Goal: Information Seeking & Learning: Learn about a topic

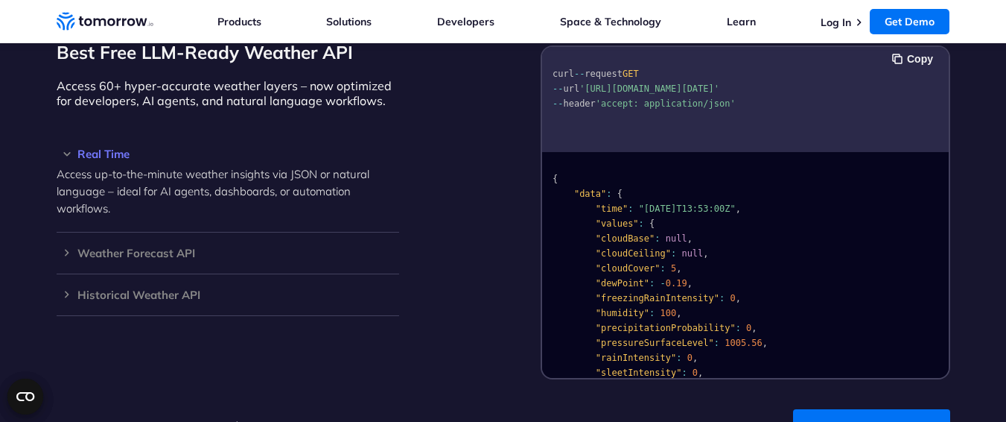
scroll to position [1565, 0]
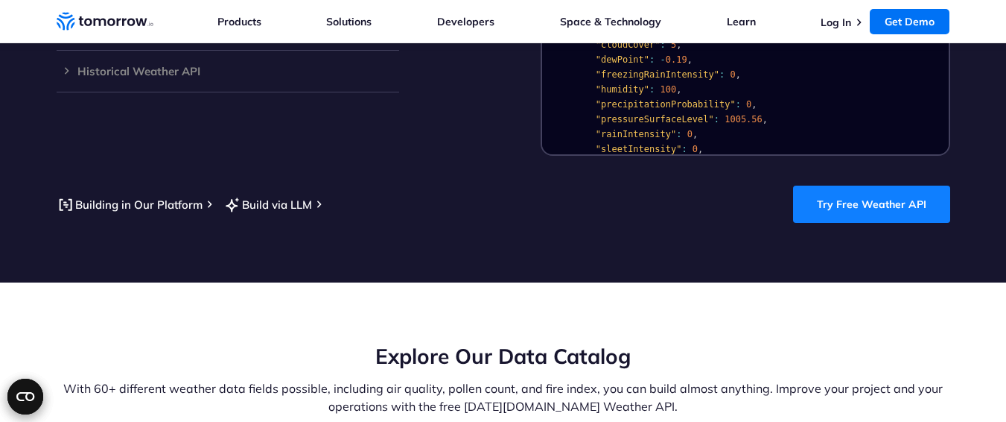
click at [900, 193] on link "Try Free Weather API" at bounding box center [871, 203] width 157 height 37
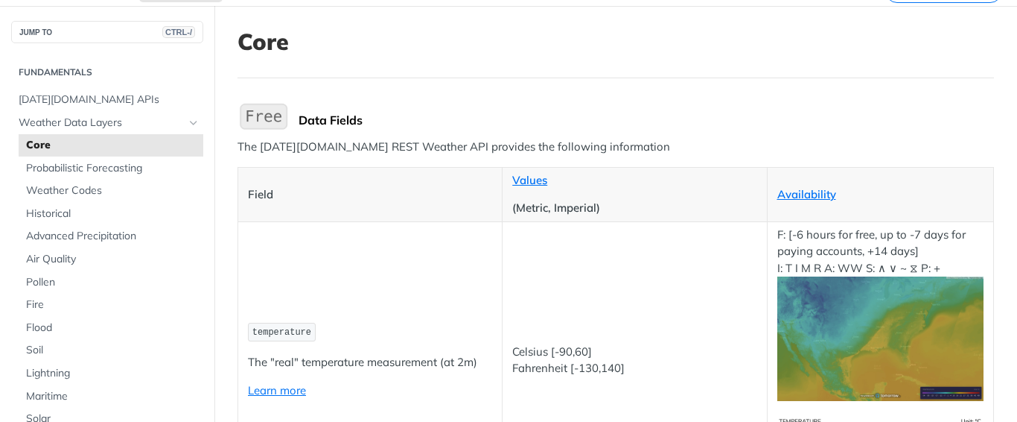
scroll to position [74, 0]
click at [292, 326] on span "temperature" at bounding box center [282, 331] width 59 height 10
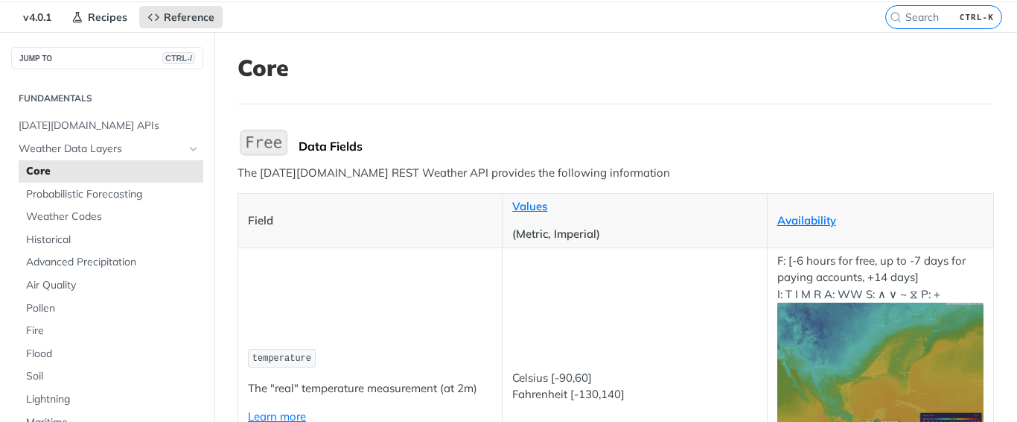
scroll to position [0, 0]
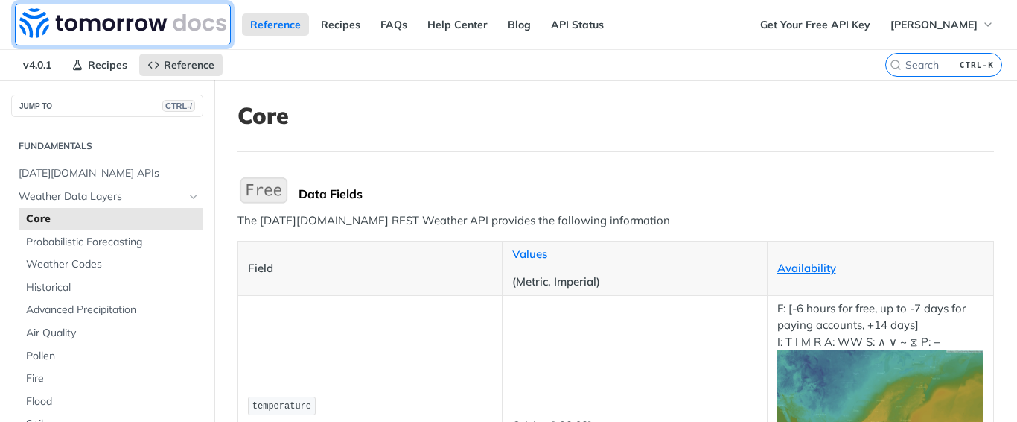
click at [130, 20] on img at bounding box center [122, 23] width 207 height 30
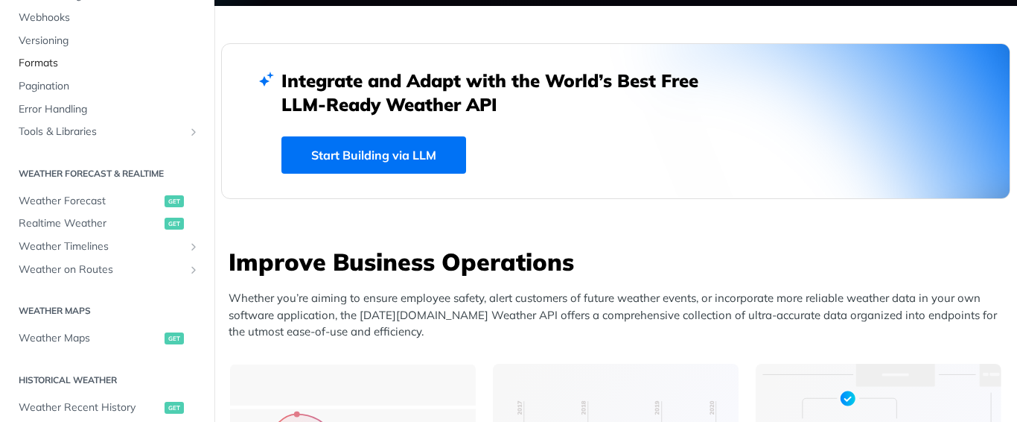
scroll to position [223, 0]
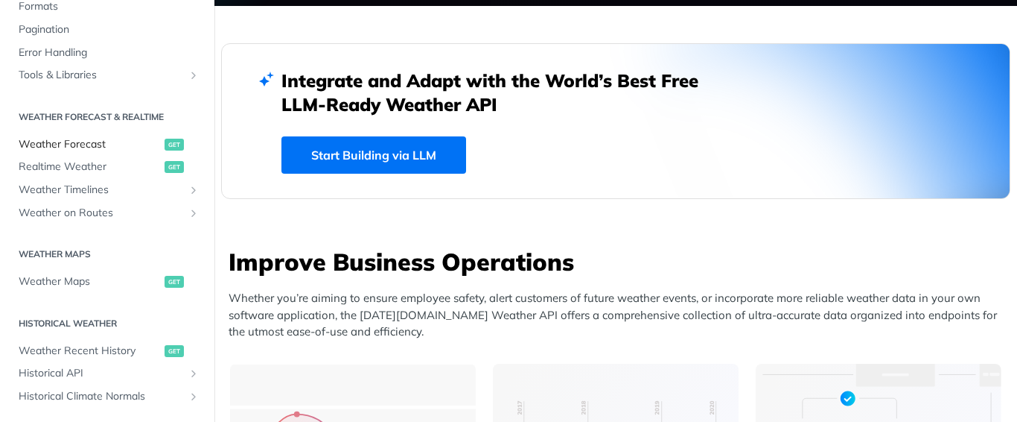
click at [108, 146] on span "Weather Forecast" at bounding box center [90, 144] width 142 height 15
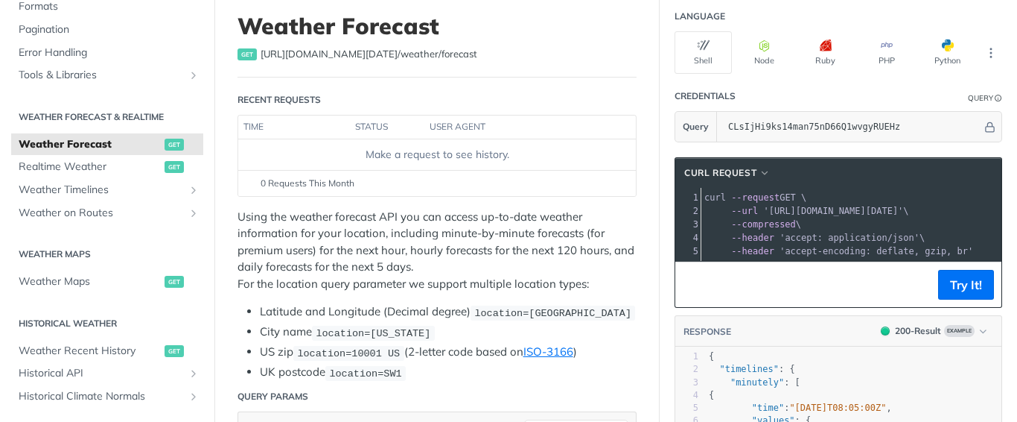
scroll to position [74, 0]
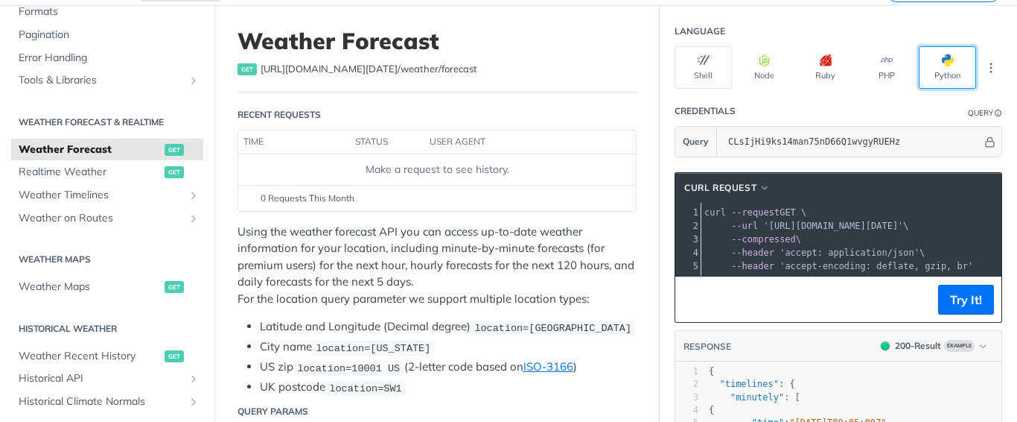
click at [924, 73] on button "Python" at bounding box center [947, 67] width 57 height 42
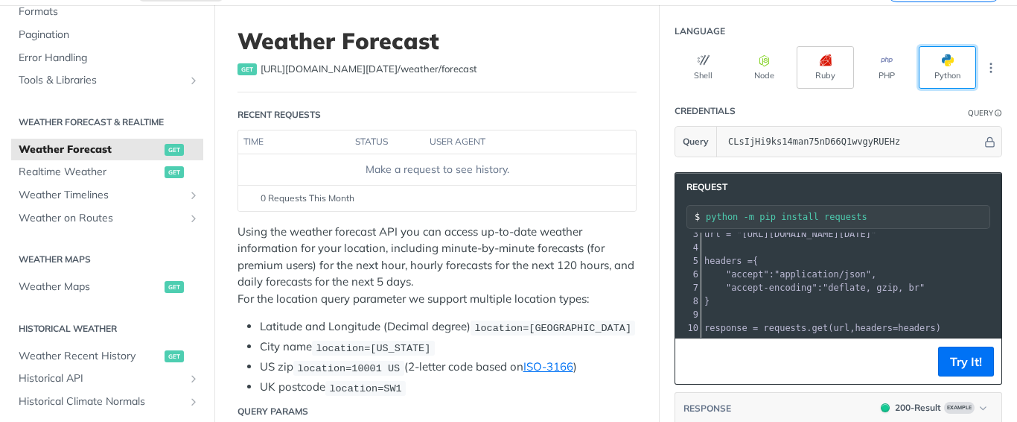
scroll to position [1, 0]
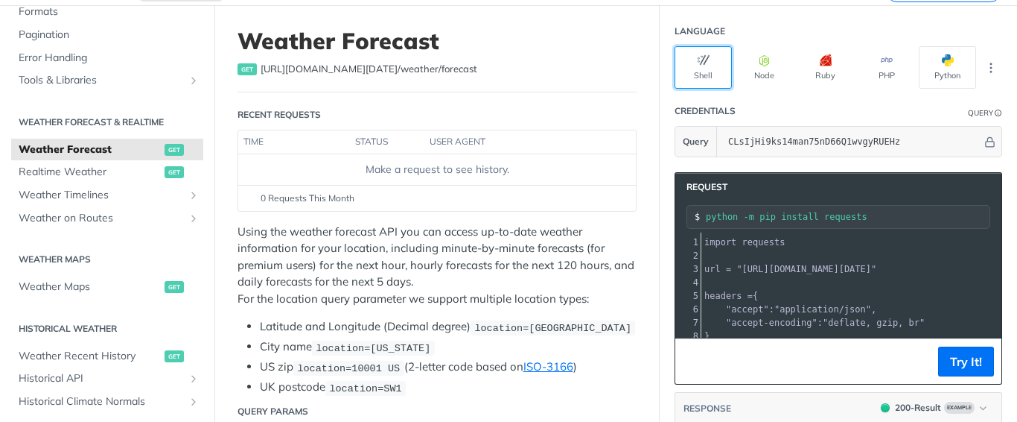
click at [699, 54] on button "Shell" at bounding box center [703, 67] width 57 height 42
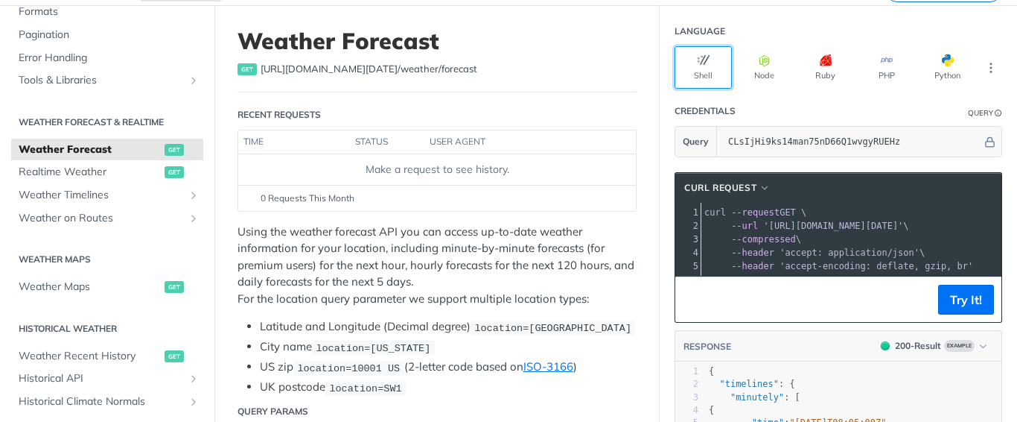
scroll to position [0, 0]
click at [772, 60] on button "Node" at bounding box center [764, 67] width 57 height 42
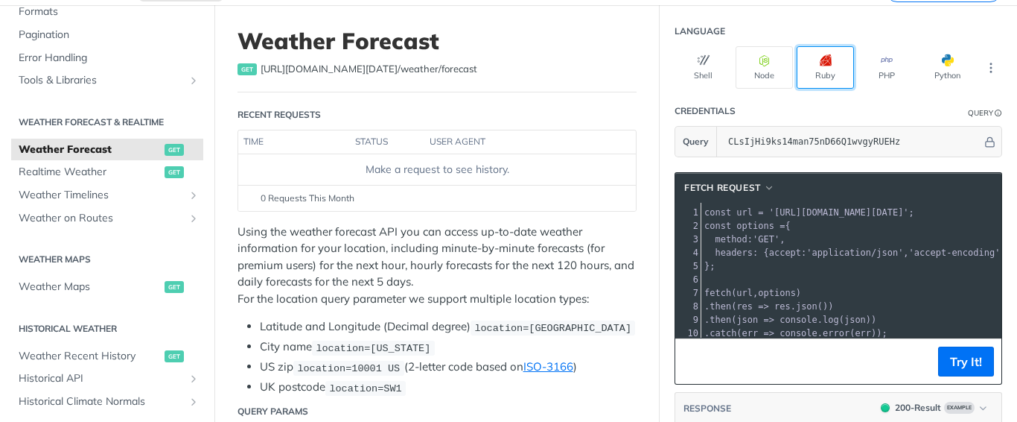
click at [821, 63] on button "Ruby" at bounding box center [825, 67] width 57 height 42
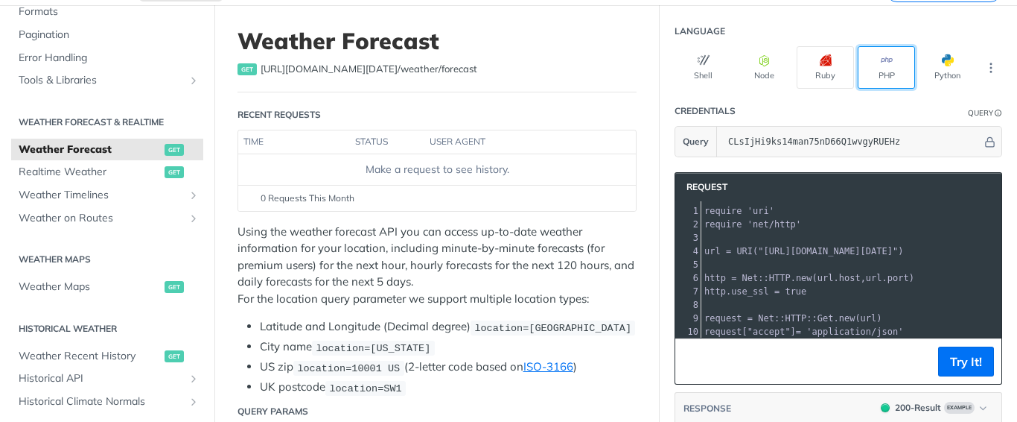
click at [860, 62] on button "PHP" at bounding box center [886, 67] width 57 height 42
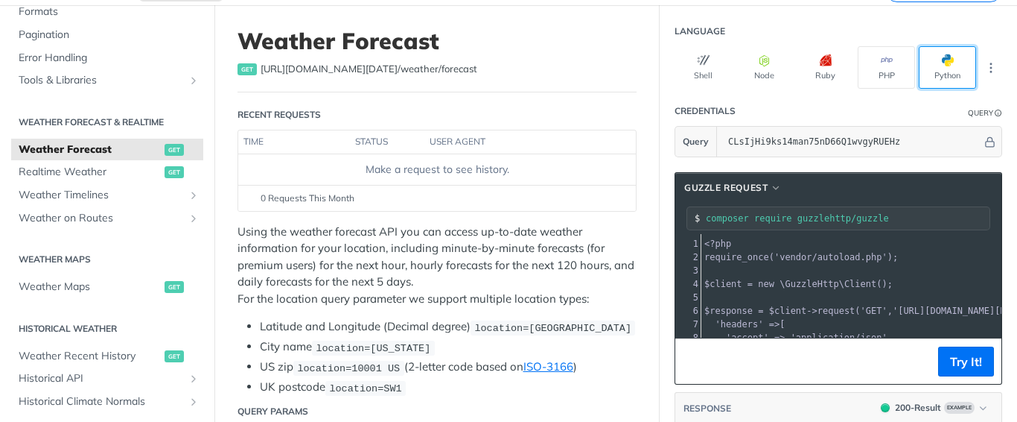
click at [919, 69] on button "Python" at bounding box center [947, 67] width 57 height 42
type input "python -m pip install requests"
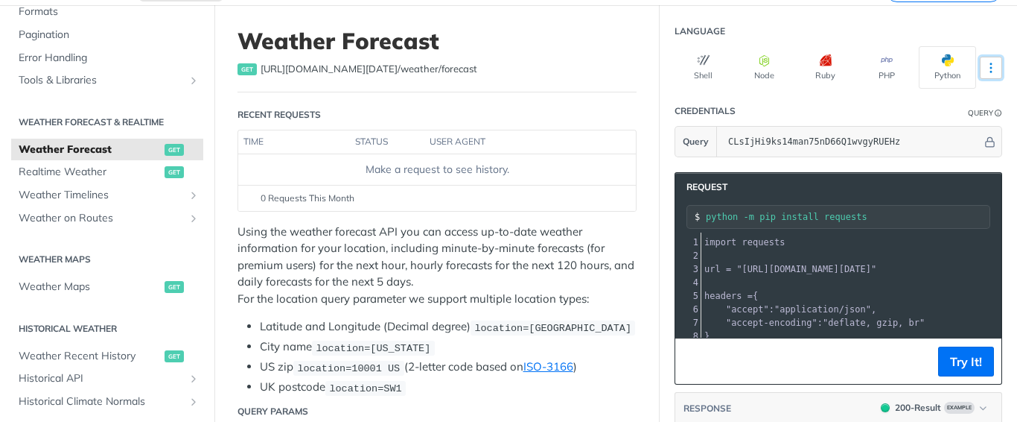
click at [991, 63] on icon "More ellipsis" at bounding box center [991, 67] width 1 height 9
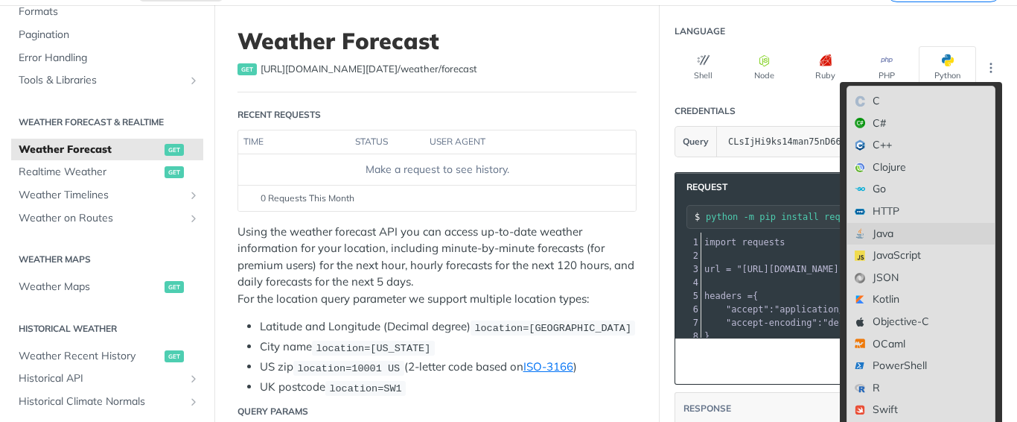
scroll to position [149, 0]
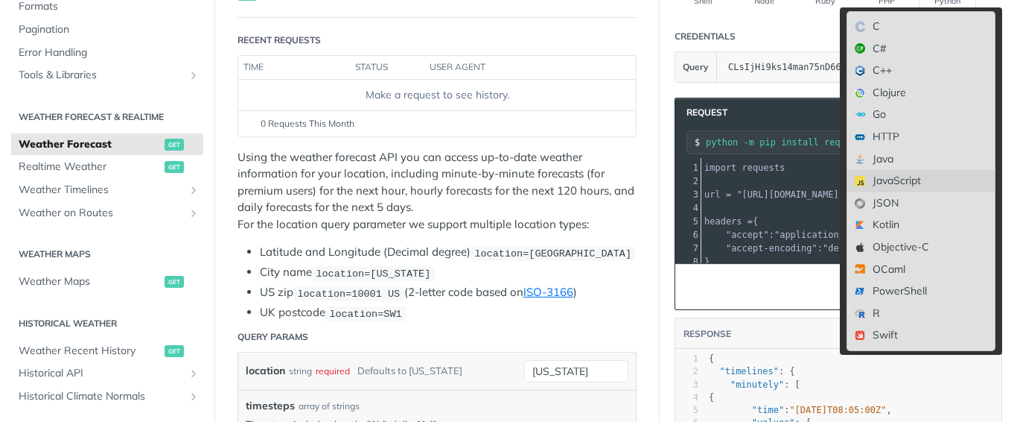
click at [895, 183] on div "JavaScript" at bounding box center [921, 181] width 147 height 22
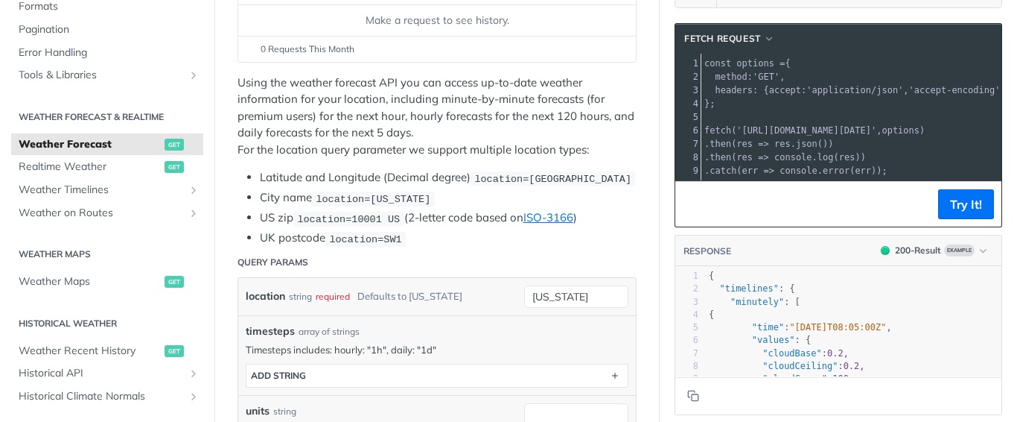
scroll to position [0, 0]
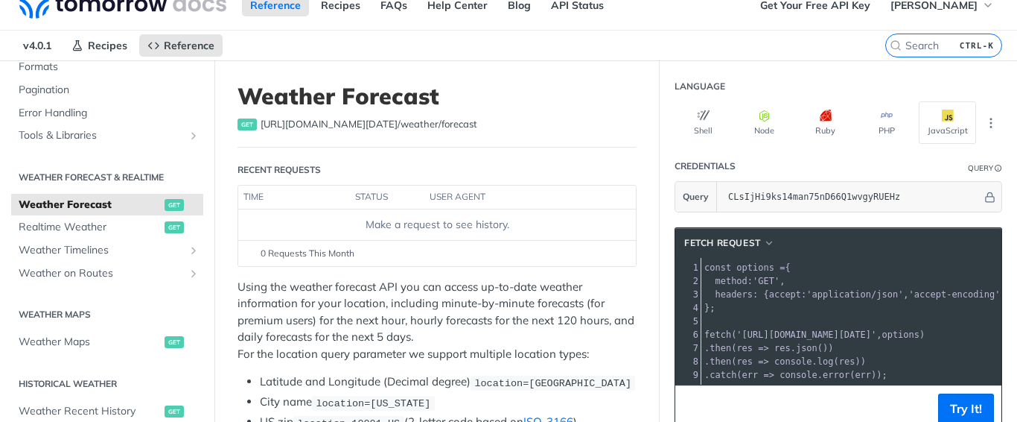
click at [293, 130] on span "https://api.tomorrow.io/v4 /weather/forecast" at bounding box center [369, 124] width 217 height 15
click at [377, 197] on th "status" at bounding box center [387, 197] width 74 height 24
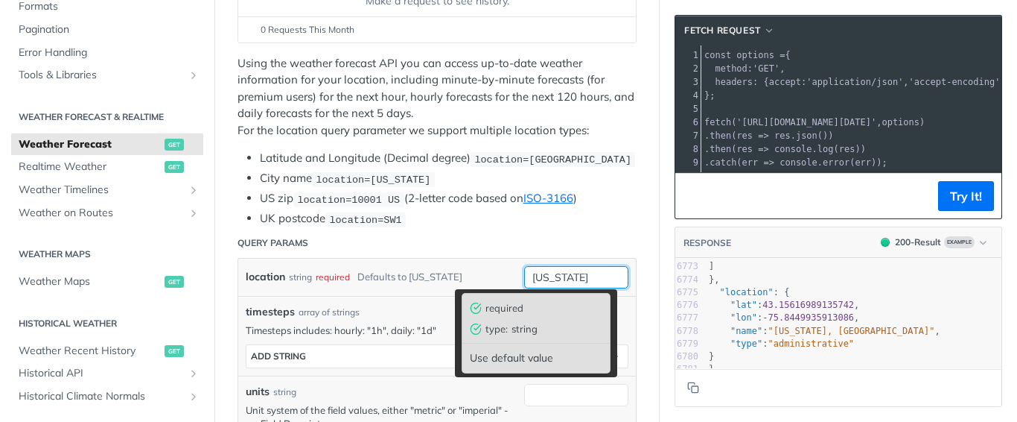
click at [569, 279] on input "new york" at bounding box center [576, 277] width 104 height 22
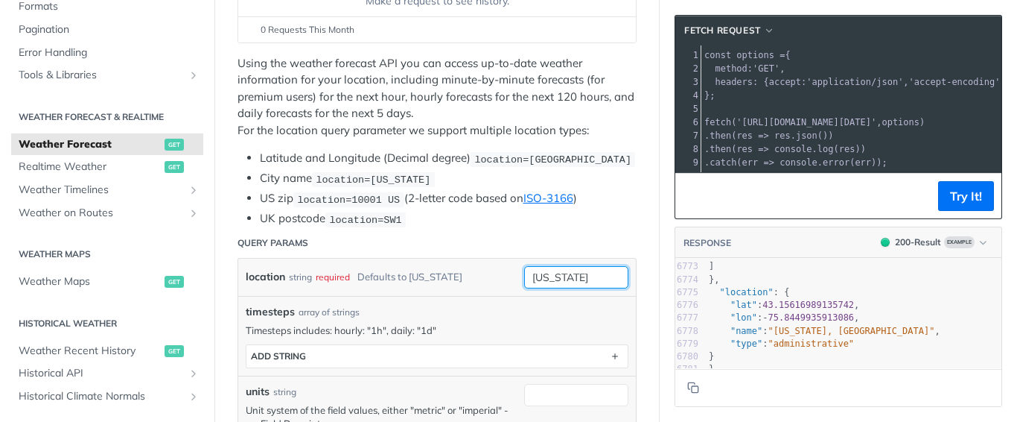
drag, startPoint x: 569, startPoint y: 279, endPoint x: 456, endPoint y: 288, distance: 113.6
click at [456, 288] on div "location string required Defaults to new york new york" at bounding box center [437, 276] width 398 height 37
click at [772, 312] on span "75.8449935913086" at bounding box center [812, 317] width 86 height 10
type textarea "{ "timelines": { "minutely": [ { "time": "2025-02-09T08:05:00Z", "values": { "c…"
click at [772, 311] on pre ""lon" : - 75.8449935913086 ," at bounding box center [854, 317] width 296 height 13
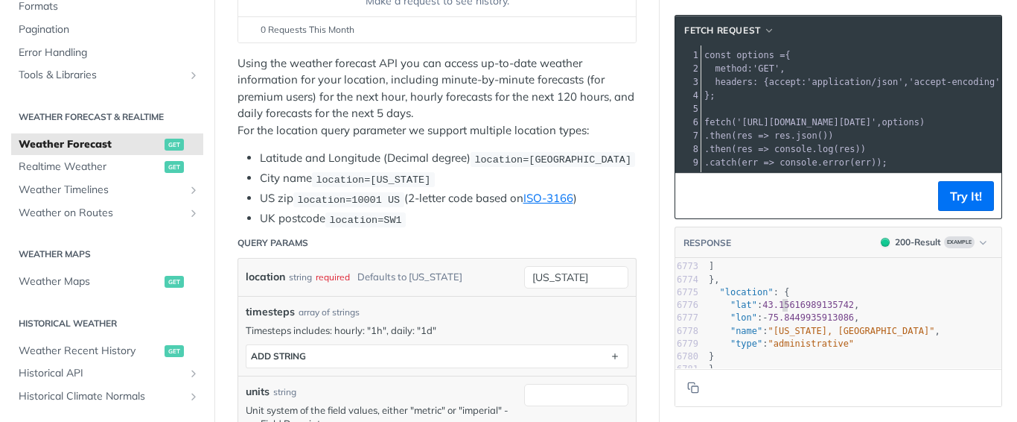
click at [772, 311] on pre ""lon" : - 75.8449935913086 ," at bounding box center [854, 317] width 296 height 13
type textarea "15616989135742"
click at [772, 311] on pre ""lon" : - 75.8449935913086 ," at bounding box center [854, 317] width 296 height 13
click at [683, 396] on button "Copy to clipboard" at bounding box center [693, 387] width 21 height 22
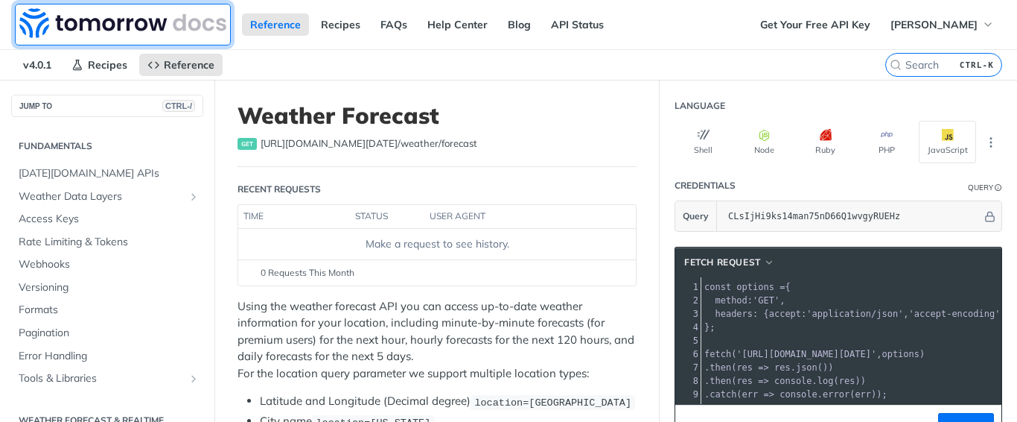
click at [94, 14] on img at bounding box center [122, 23] width 207 height 30
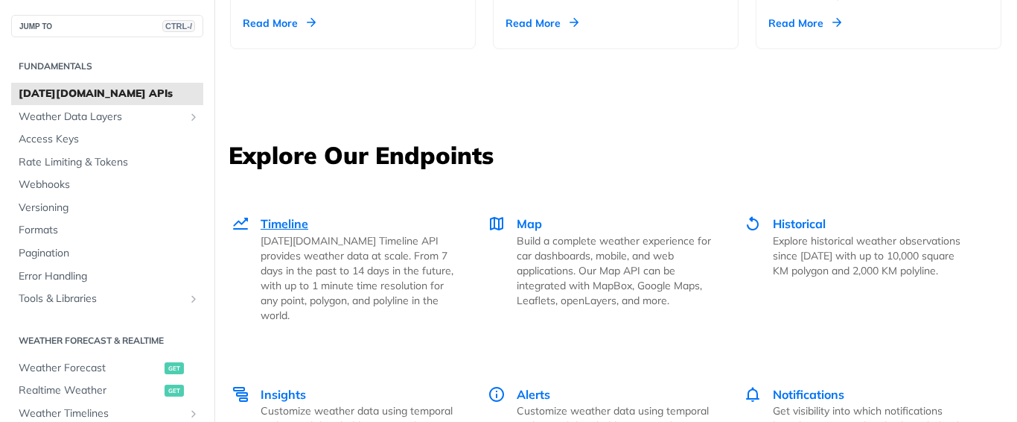
scroll to position [2086, 0]
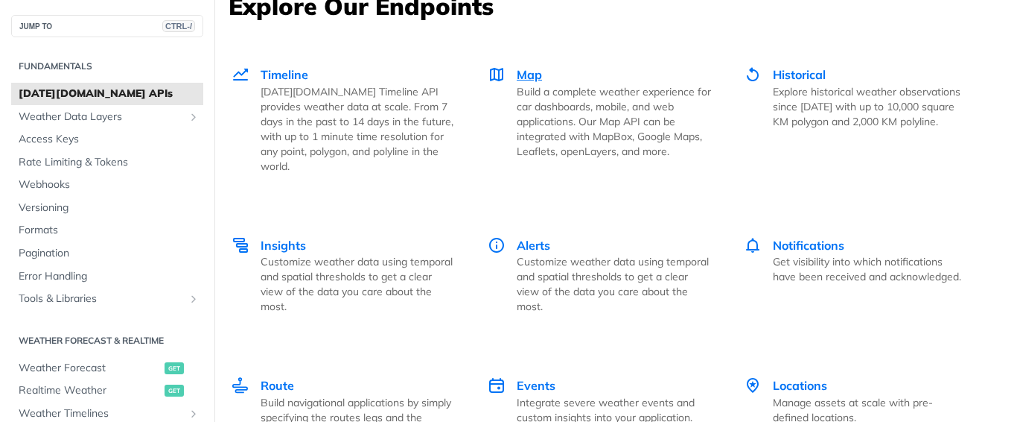
click at [524, 74] on span "Map" at bounding box center [529, 74] width 25 height 15
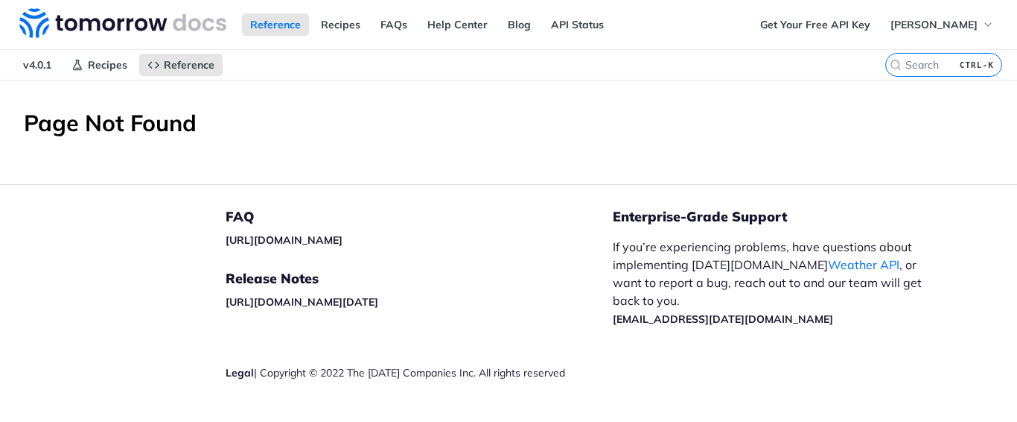
scroll to position [31, 0]
